Goal: Information Seeking & Learning: Compare options

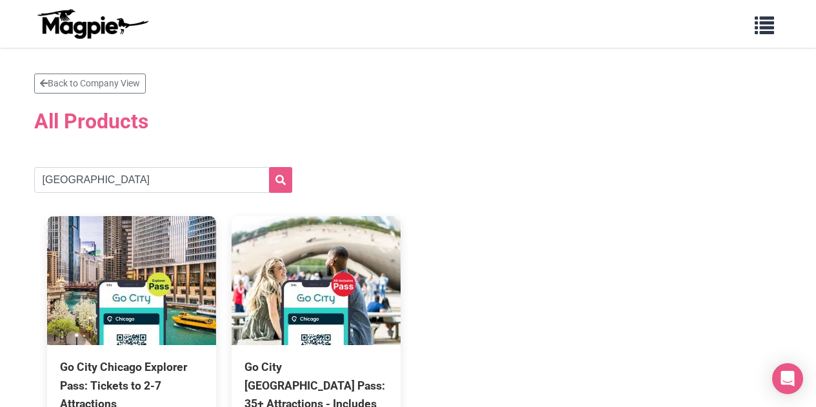
click at [207, 167] on input "chicago" at bounding box center [163, 180] width 258 height 26
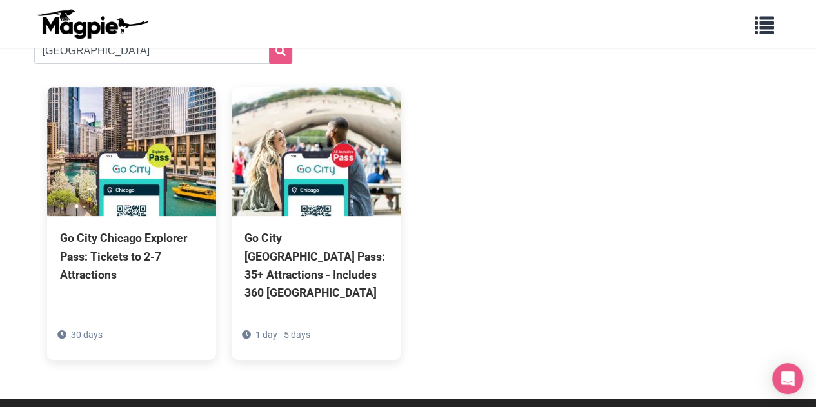
click at [208, 52] on input "chicago" at bounding box center [163, 51] width 258 height 26
type input "miami"
click at [269, 38] on button "submit" at bounding box center [280, 51] width 23 height 26
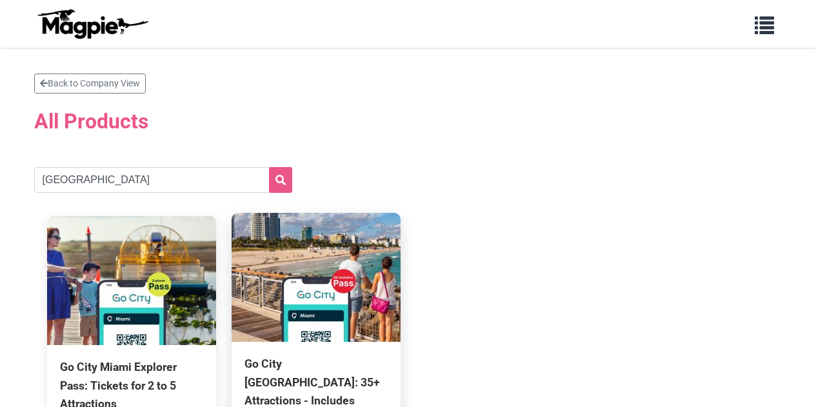
scroll to position [129, 0]
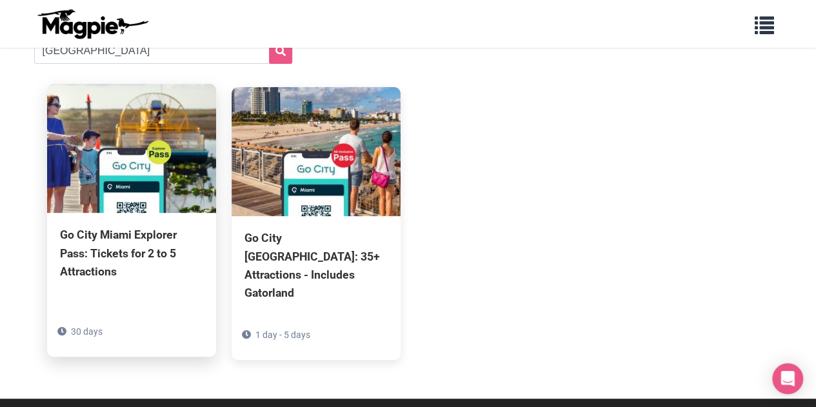
click at [183, 201] on img at bounding box center [131, 148] width 169 height 129
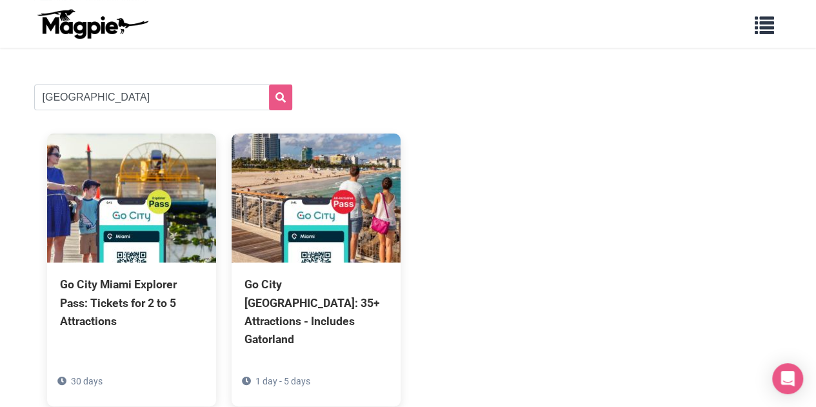
scroll to position [0, 0]
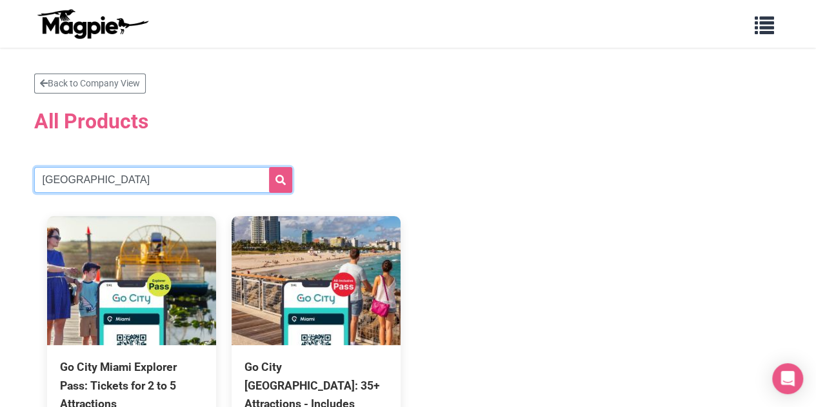
click at [119, 182] on input "miami" at bounding box center [163, 180] width 258 height 26
type input "sydney"
click at [269, 167] on button "submit" at bounding box center [280, 180] width 23 height 26
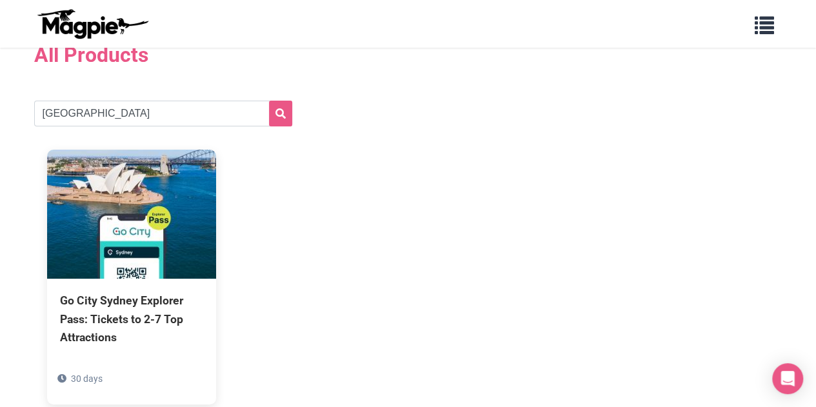
scroll to position [129, 0]
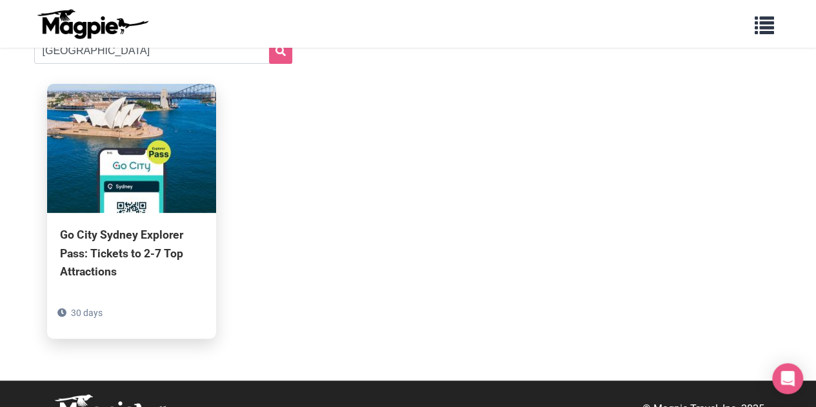
click at [143, 202] on img at bounding box center [131, 148] width 169 height 129
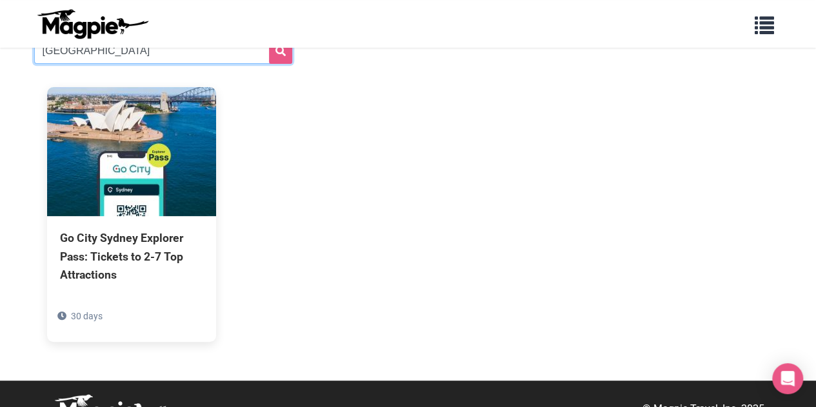
click at [183, 53] on input "sydney" at bounding box center [163, 51] width 258 height 26
type input "dubai"
click at [269, 38] on button "submit" at bounding box center [280, 51] width 23 height 26
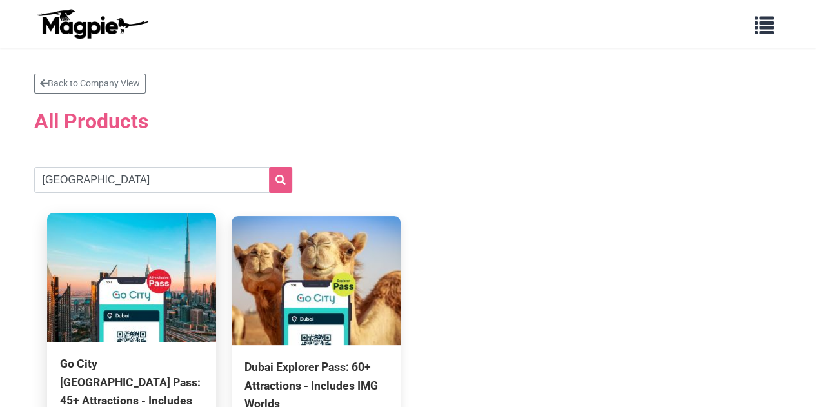
scroll to position [64, 0]
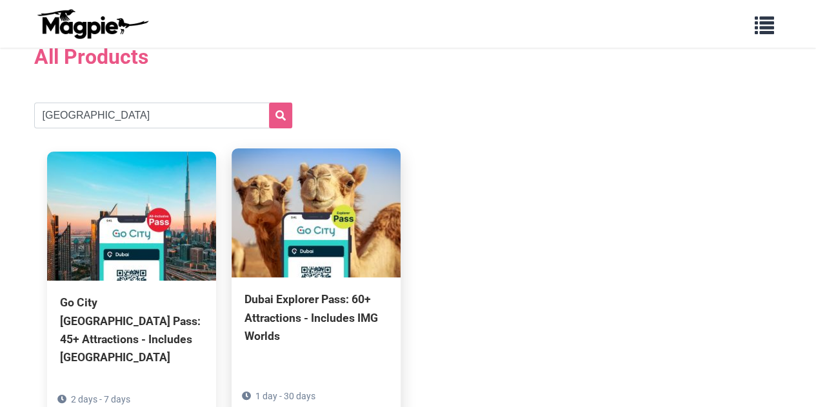
click at [369, 261] on img at bounding box center [316, 212] width 169 height 129
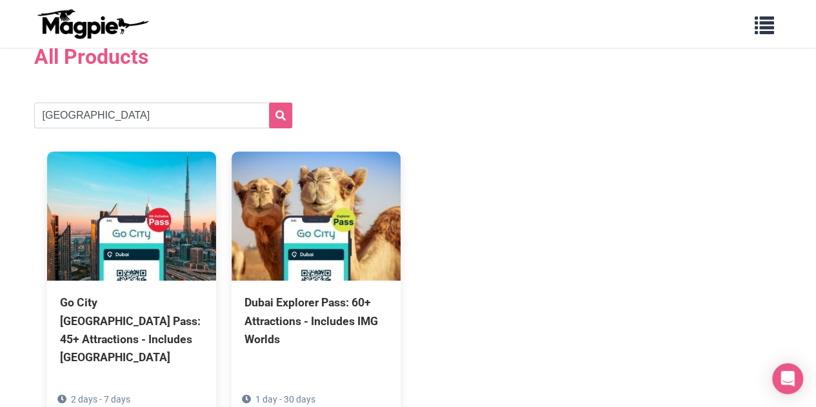
click at [178, 130] on section "Back to Company View All Products dubai Go City Dubai Pass: 45+ Attractions - I…" at bounding box center [408, 223] width 748 height 428
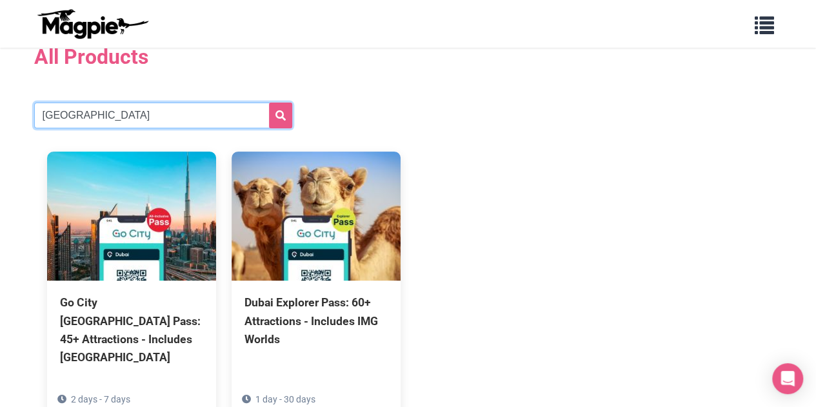
click at [170, 121] on input "dubai" at bounding box center [163, 116] width 258 height 26
click at [170, 119] on input "dubai" at bounding box center [163, 116] width 258 height 26
type input "boston"
click at [269, 103] on button "submit" at bounding box center [280, 116] width 23 height 26
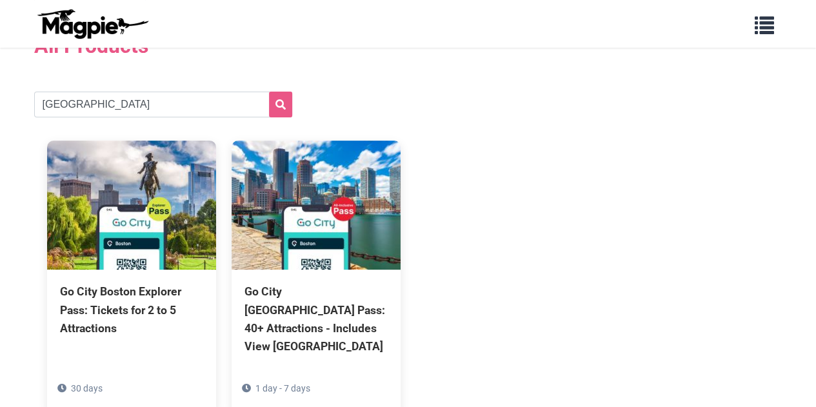
scroll to position [129, 0]
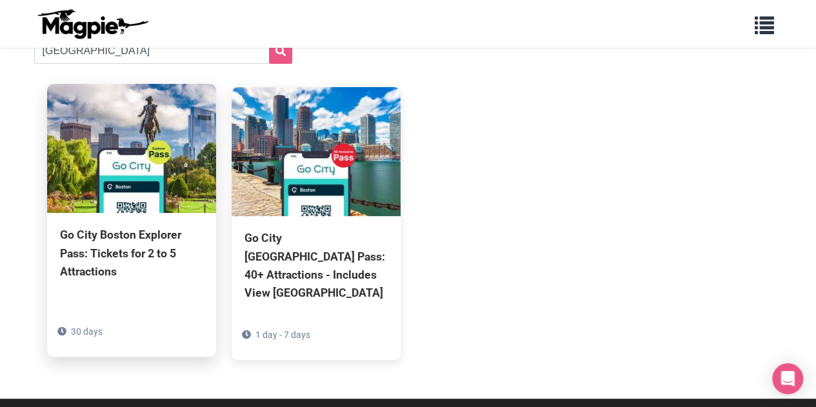
click at [110, 215] on div "Go City Boston Explorer Pass: Tickets for 2 to 5 Attractions 30 days" at bounding box center [131, 275] width 169 height 125
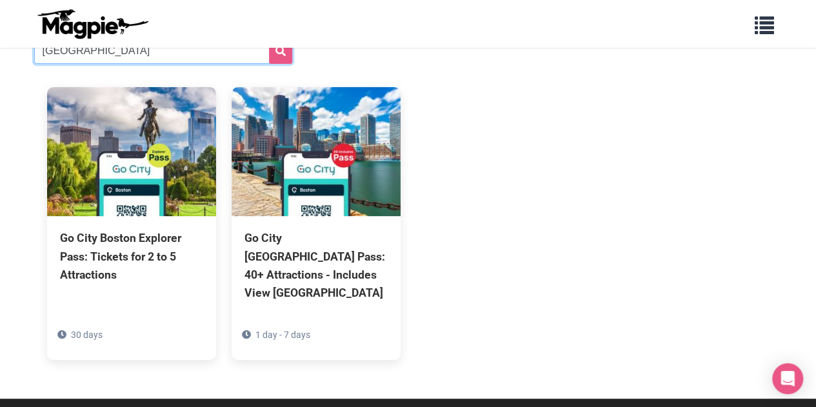
click at [215, 56] on input "[GEOGRAPHIC_DATA]" at bounding box center [163, 51] width 258 height 26
type input "orlando"
click at [269, 38] on button "submit" at bounding box center [280, 51] width 23 height 26
click at [282, 55] on icon "submit" at bounding box center [280, 51] width 10 height 10
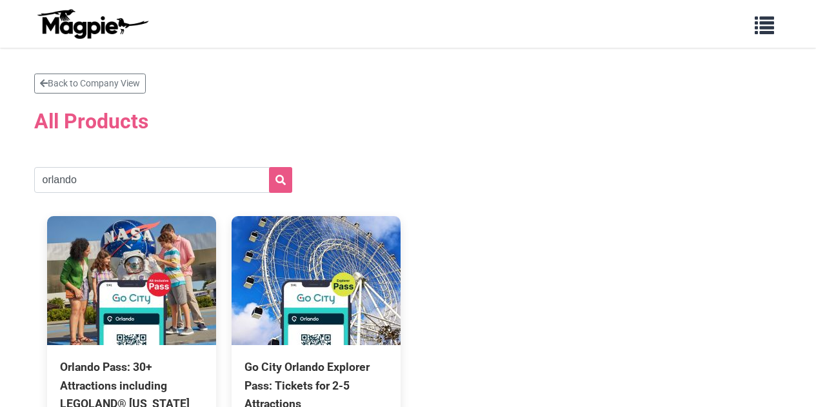
scroll to position [64, 0]
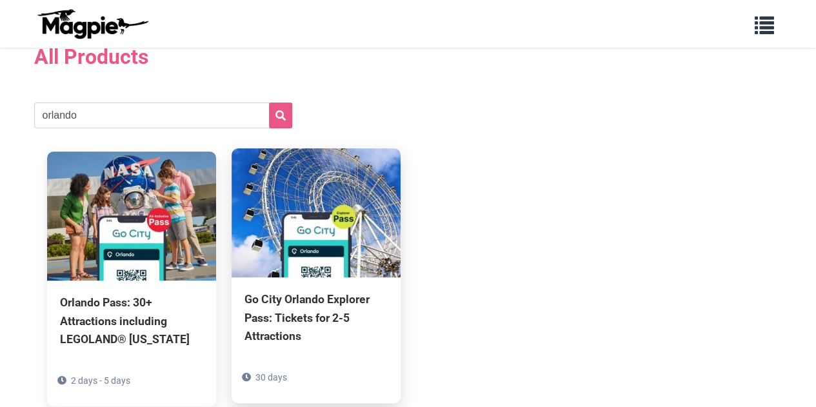
click at [371, 243] on img at bounding box center [316, 212] width 169 height 129
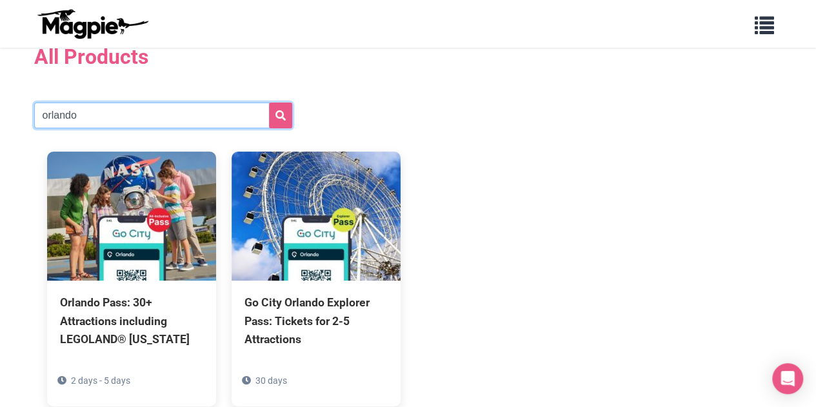
click at [174, 110] on input "orlando" at bounding box center [163, 116] width 258 height 26
type input "[GEOGRAPHIC_DATA]"
click at [269, 103] on button "submit" at bounding box center [280, 116] width 23 height 26
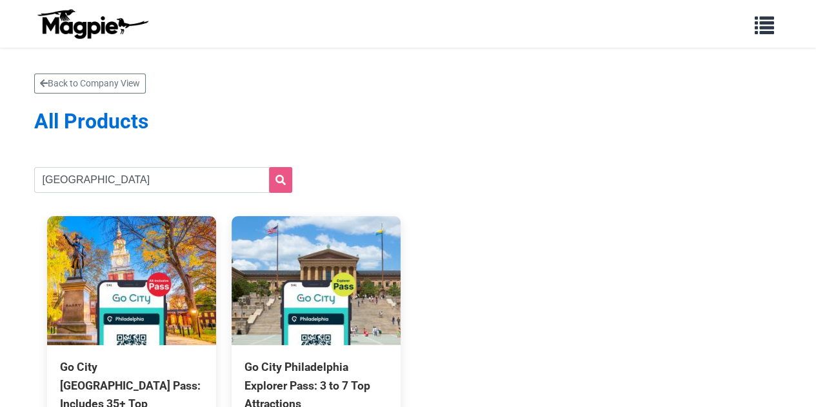
scroll to position [129, 0]
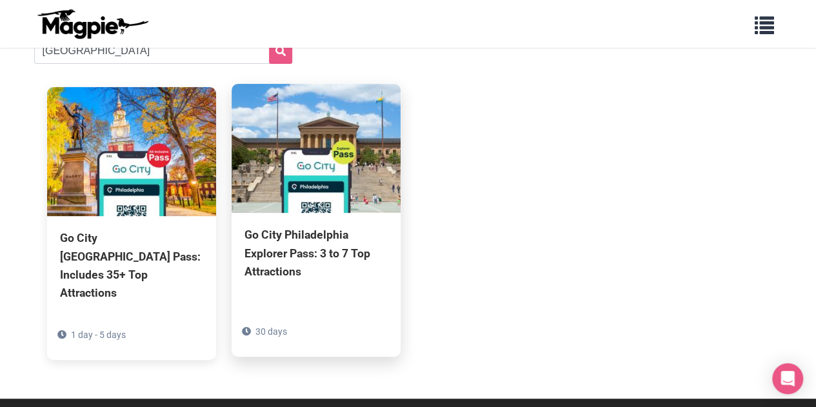
click at [375, 212] on img at bounding box center [316, 148] width 169 height 129
